Goal: Check status: Check status

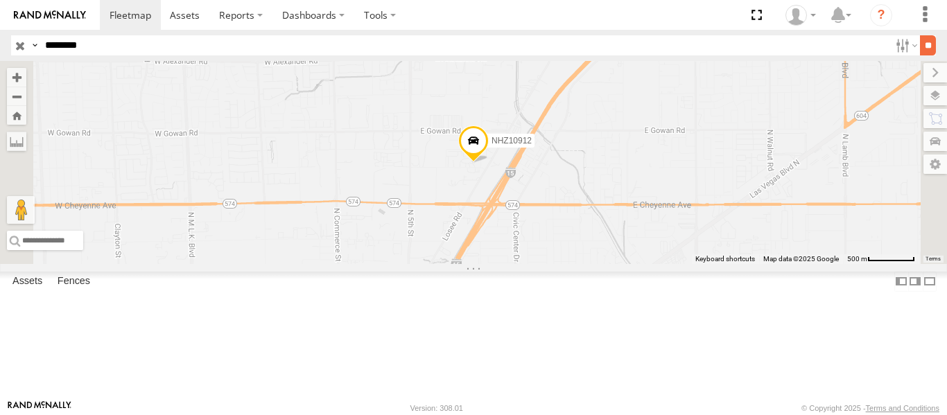
type input "********"
click at [929, 40] on input "**" at bounding box center [928, 45] width 16 height 20
click at [0, 0] on span at bounding box center [0, 0] width 0 height 0
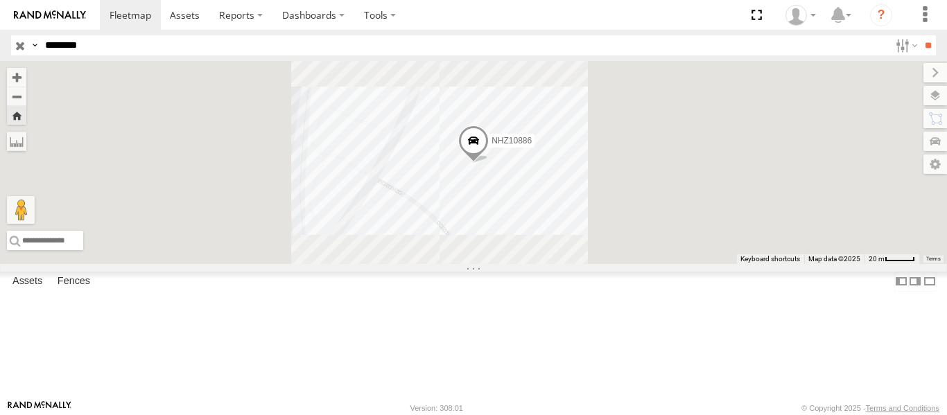
click at [0, 0] on span at bounding box center [0, 0] width 0 height 0
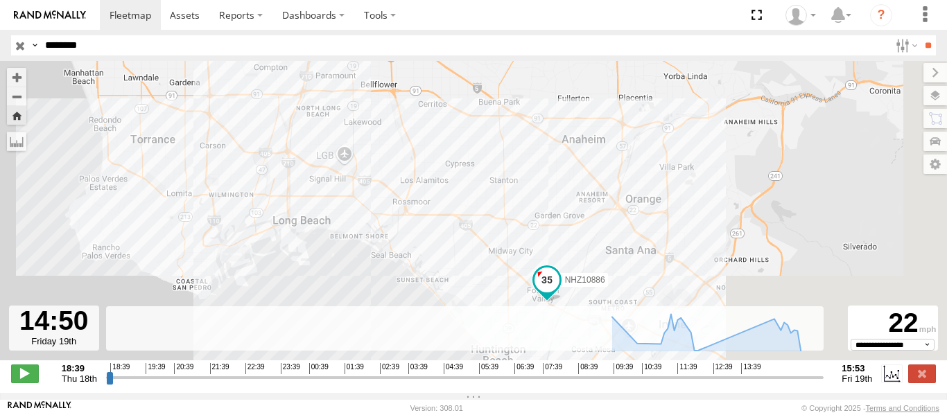
click at [784, 384] on input "range" at bounding box center [465, 377] width 719 height 13
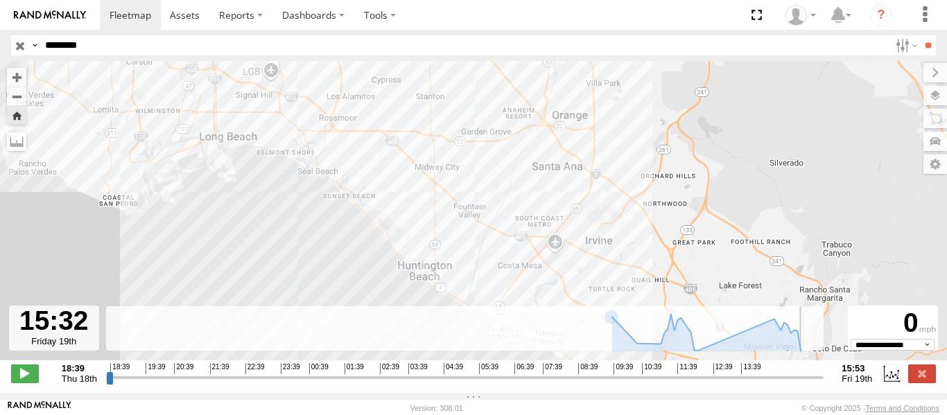
click at [808, 383] on input "range" at bounding box center [465, 377] width 719 height 13
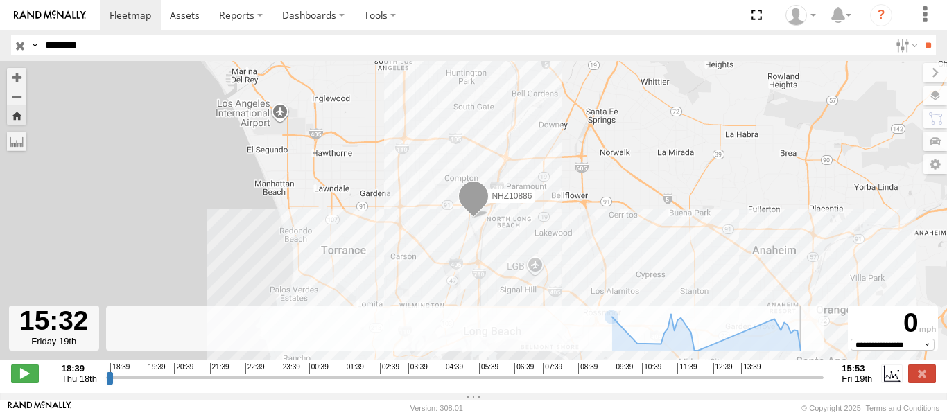
click at [816, 381] on input "range" at bounding box center [465, 377] width 719 height 13
drag, startPoint x: 29, startPoint y: 379, endPoint x: 31, endPoint y: 372, distance: 7.9
click at [31, 379] on span at bounding box center [25, 374] width 28 height 18
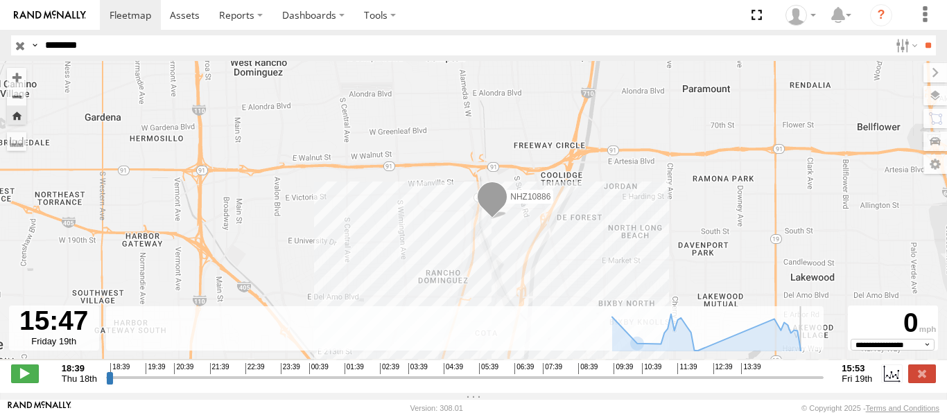
drag, startPoint x: 516, startPoint y: 273, endPoint x: 522, endPoint y: 228, distance: 44.7
click at [522, 228] on div "NHZ10886" at bounding box center [473, 218] width 947 height 314
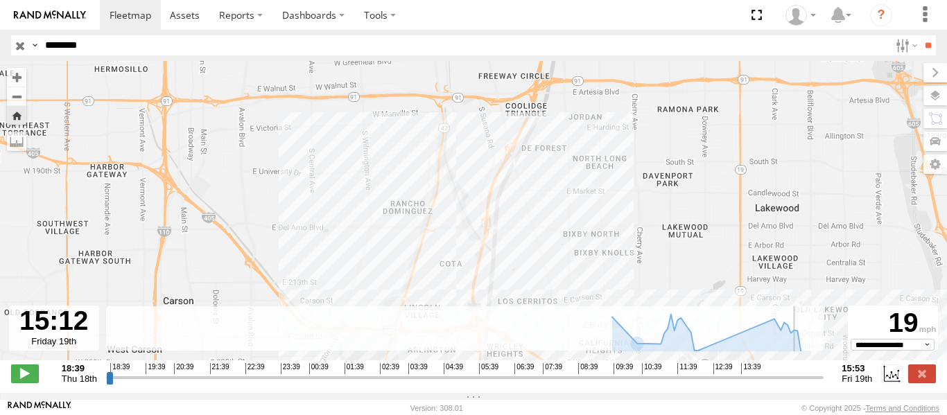
click at [797, 384] on input "range" at bounding box center [465, 377] width 719 height 13
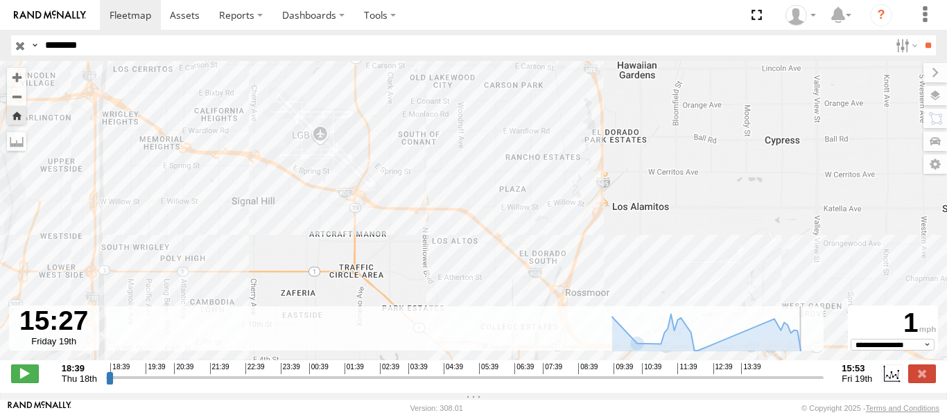
click at [805, 384] on input "range" at bounding box center [465, 377] width 719 height 13
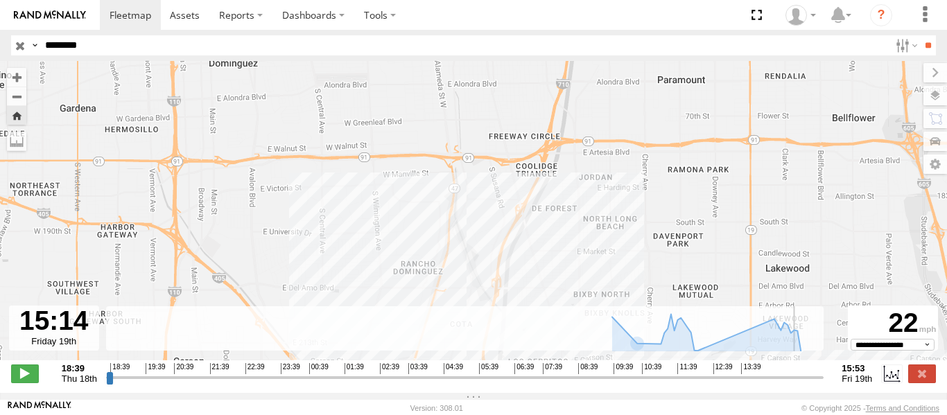
click at [798, 384] on input "range" at bounding box center [465, 377] width 719 height 13
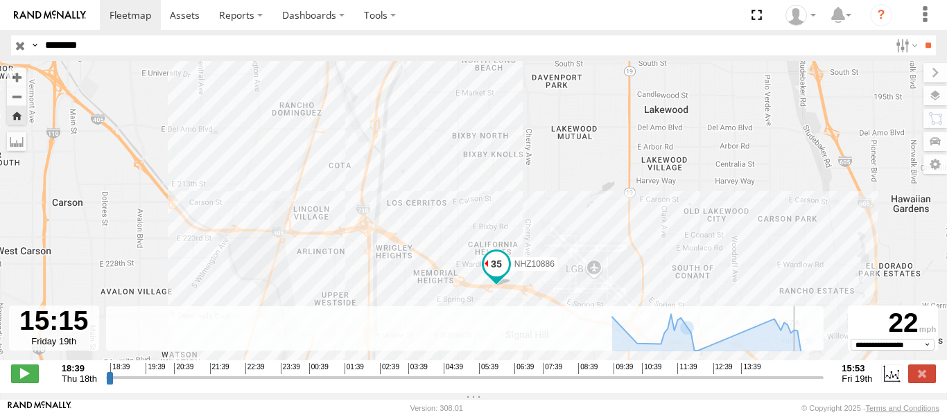
drag, startPoint x: 353, startPoint y: 137, endPoint x: 386, endPoint y: 234, distance: 103.3
click at [386, 234] on div "NHZ10886" at bounding box center [473, 218] width 947 height 314
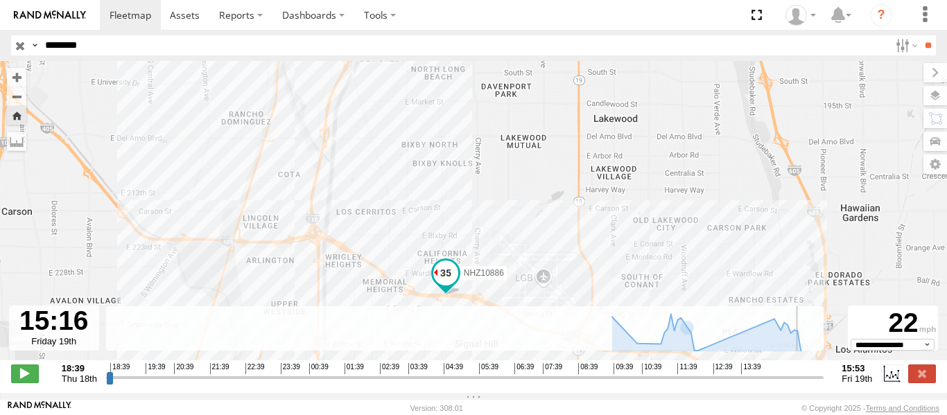
drag, startPoint x: 225, startPoint y: 139, endPoint x: 200, endPoint y: 206, distance: 72.0
click at [200, 206] on div "NHZ10886" at bounding box center [473, 218] width 947 height 314
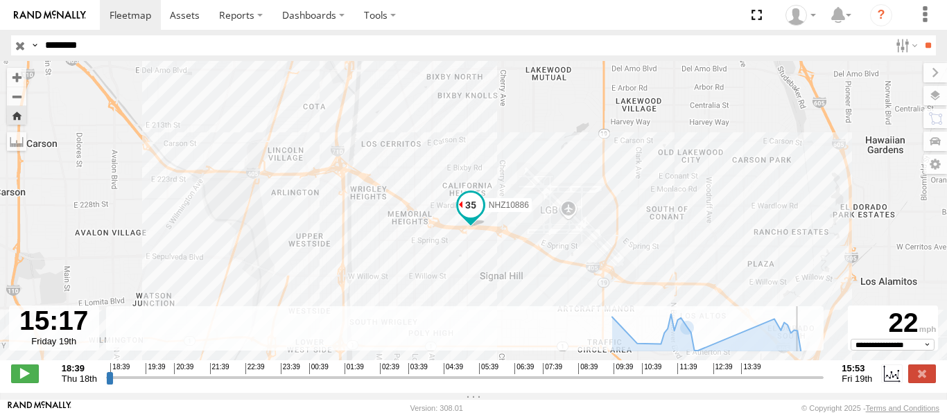
drag, startPoint x: 218, startPoint y: 104, endPoint x: 173, endPoint y: 218, distance: 123.3
click at [173, 218] on div "NHZ10886" at bounding box center [473, 218] width 947 height 314
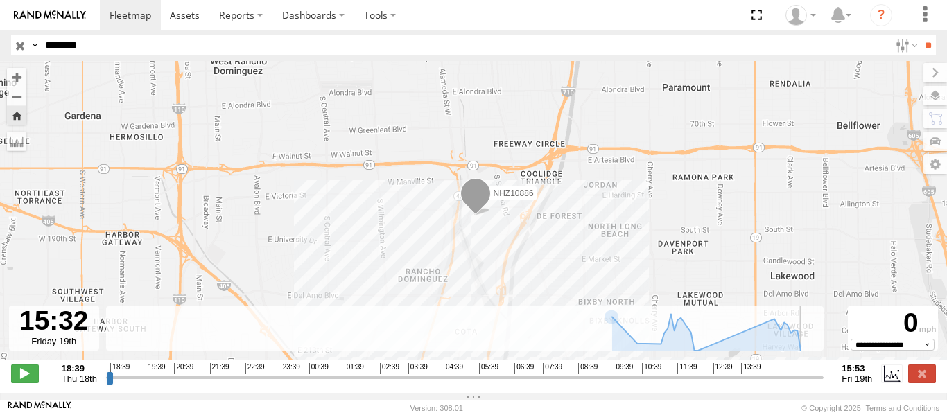
type input "**********"
